Goal: Transaction & Acquisition: Book appointment/travel/reservation

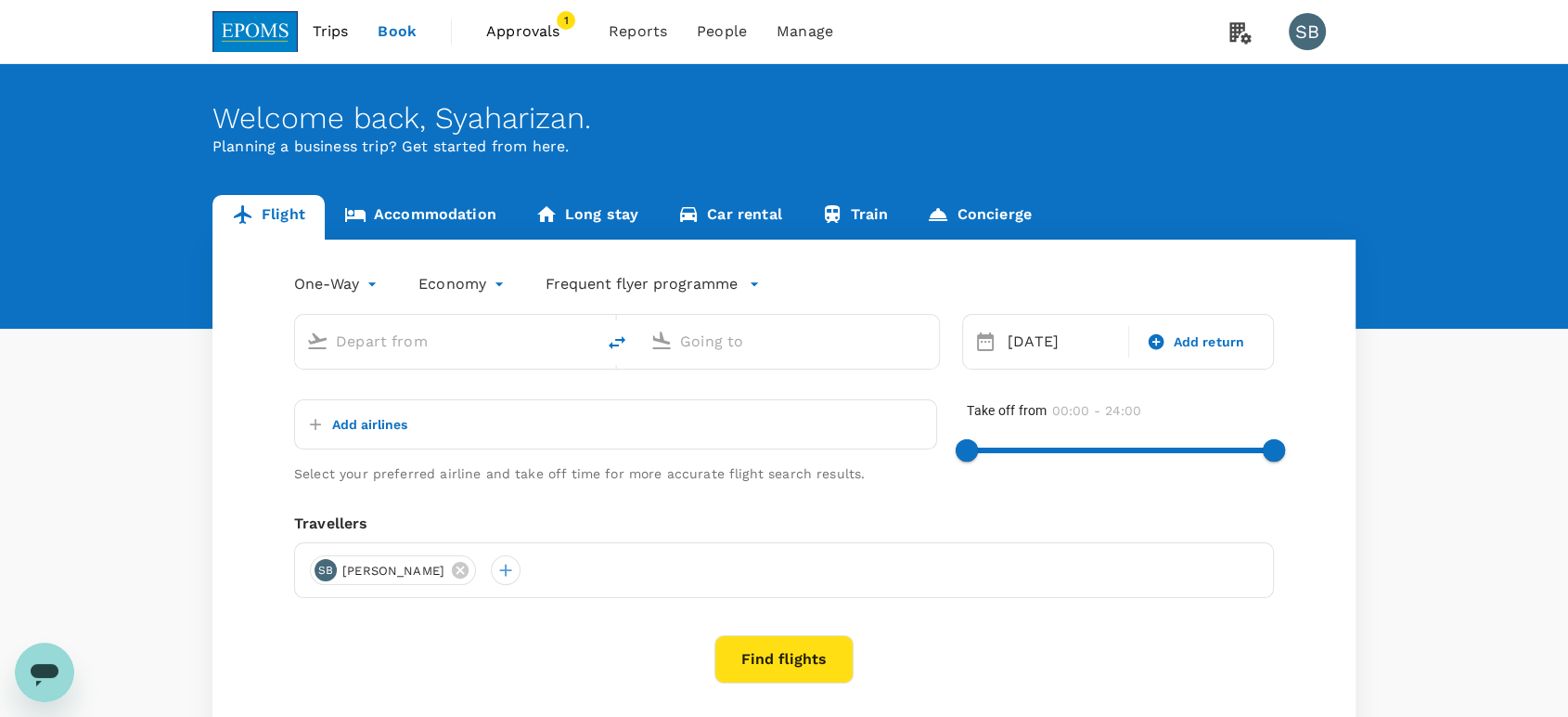
type input "Shanghai Pudong Intl (PVG)"
type input "Kuala Lumpur Intl ([GEOGRAPHIC_DATA])"
type input "Shanghai Pudong Intl (PVG)"
type input "Kuala Lumpur Intl ([GEOGRAPHIC_DATA])"
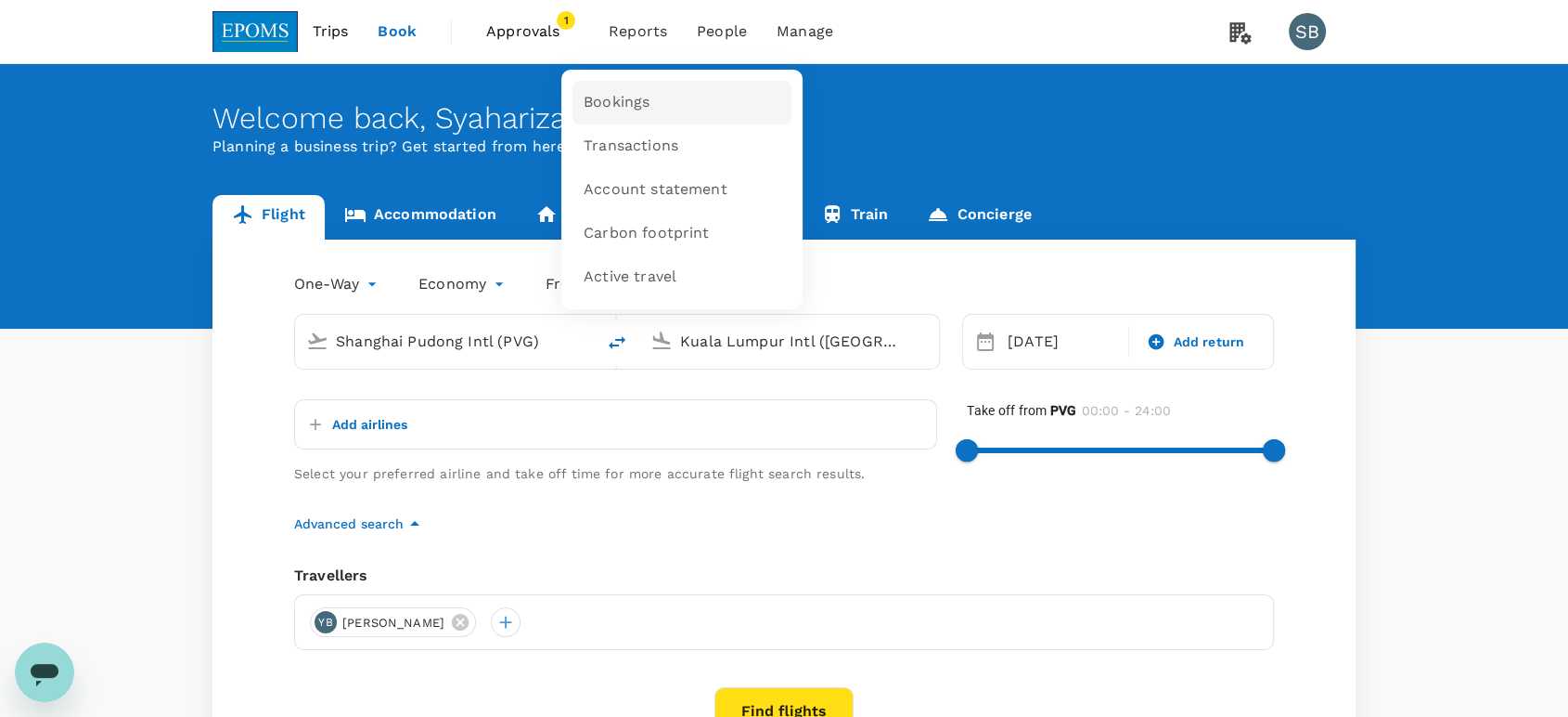
click at [641, 86] on link "Bookings" at bounding box center [682, 102] width 219 height 44
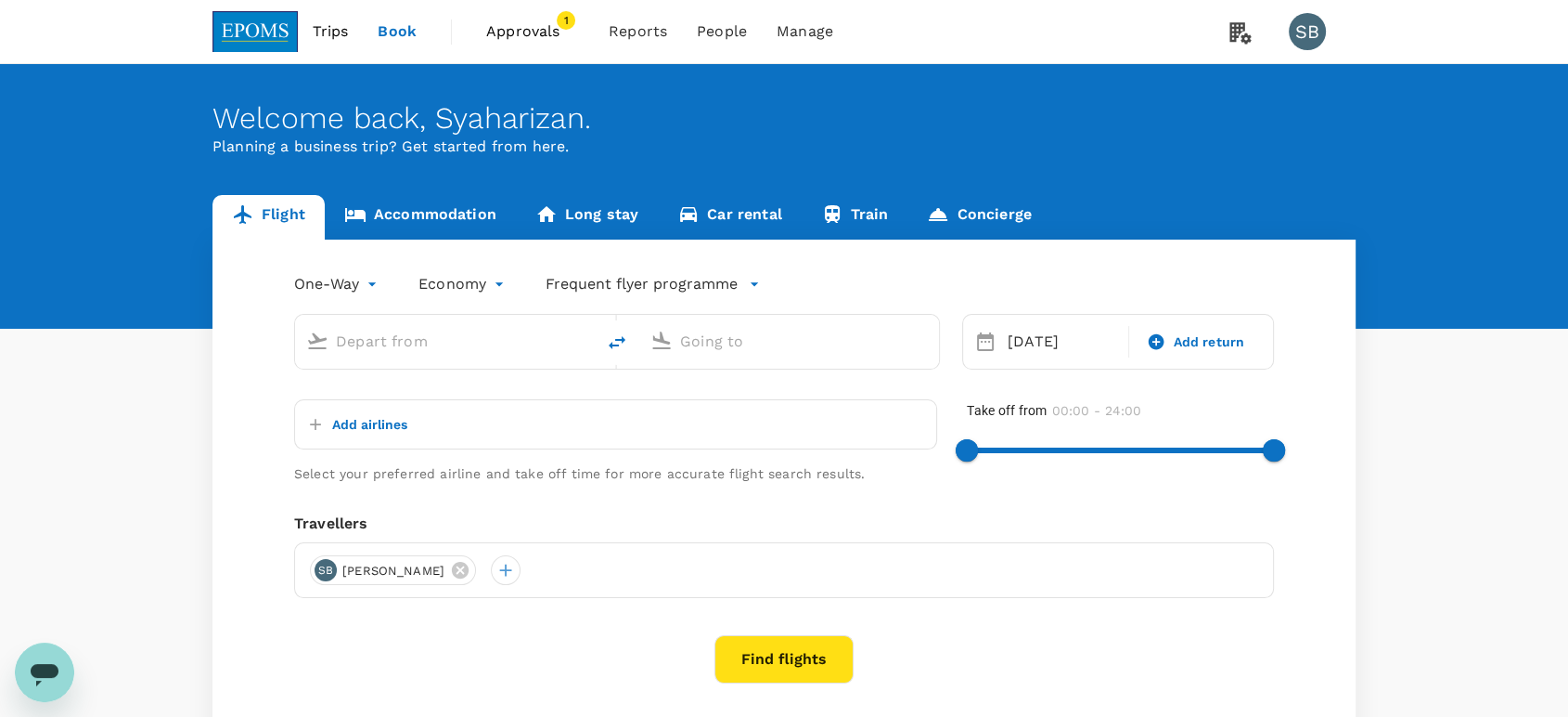
type input "Shanghai Pudong Intl (PVG)"
type input "Kuala Lumpur Intl ([GEOGRAPHIC_DATA])"
